Goal: Transaction & Acquisition: Obtain resource

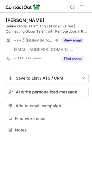
scroll to position [126, 92]
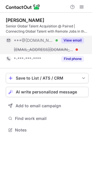
click at [75, 40] on button "View email" at bounding box center [72, 40] width 23 height 6
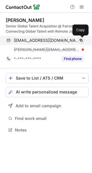
click at [82, 39] on span at bounding box center [81, 40] width 5 height 5
